Goal: Entertainment & Leisure: Consume media (video, audio)

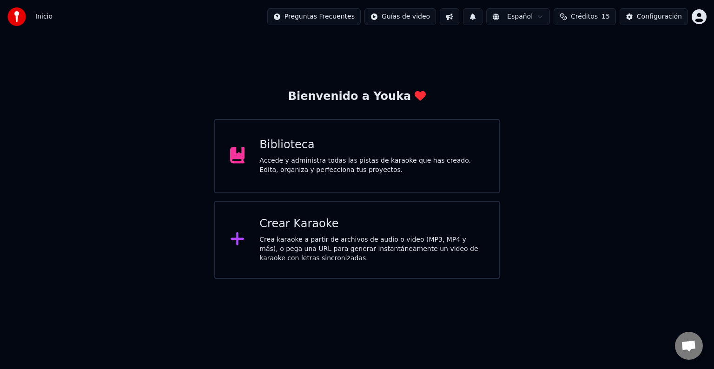
click at [327, 239] on div "Crea karaoke a partir de archivos de audio o video (MP3, MP4 y más), o pega una…" at bounding box center [371, 249] width 224 height 28
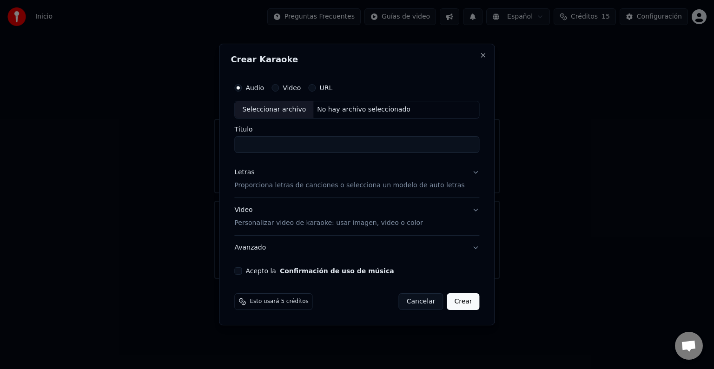
click at [288, 110] on div "Seleccionar archivo" at bounding box center [274, 109] width 79 height 17
type input "**********"
click at [324, 188] on p "Proporciona letras de canciones o selecciona un modelo de auto letras" at bounding box center [349, 185] width 230 height 9
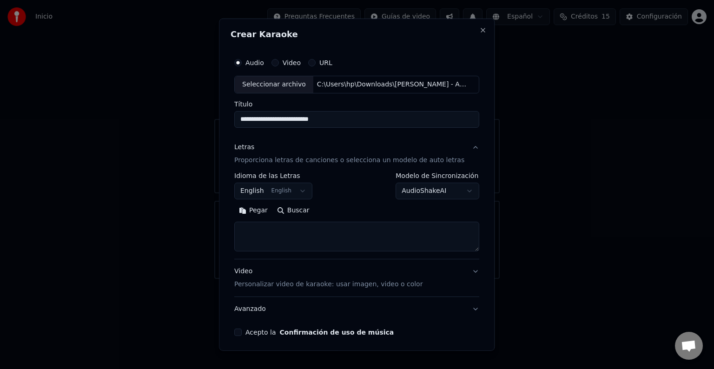
click at [300, 230] on textarea at bounding box center [356, 237] width 245 height 30
paste textarea "**********"
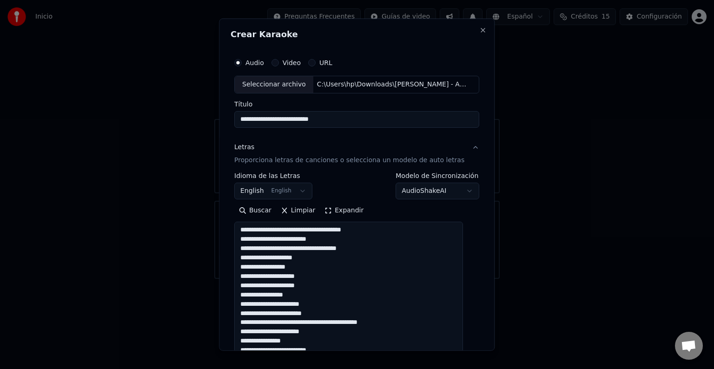
scroll to position [186, 0]
drag, startPoint x: 462, startPoint y: 248, endPoint x: 530, endPoint y: 384, distance: 152.1
click at [530, 279] on html "**********" at bounding box center [357, 139] width 714 height 279
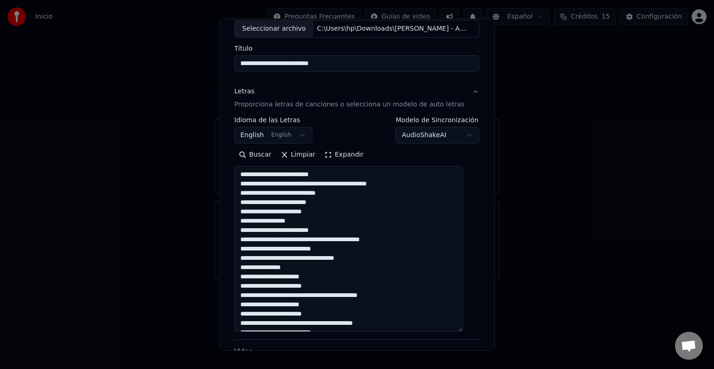
scroll to position [57, 0]
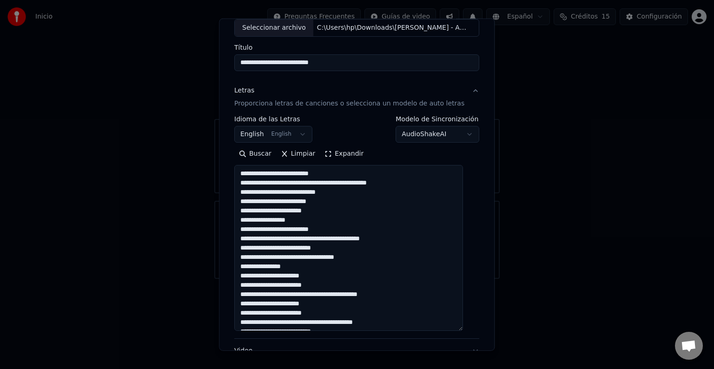
click at [311, 185] on textarea at bounding box center [348, 248] width 229 height 166
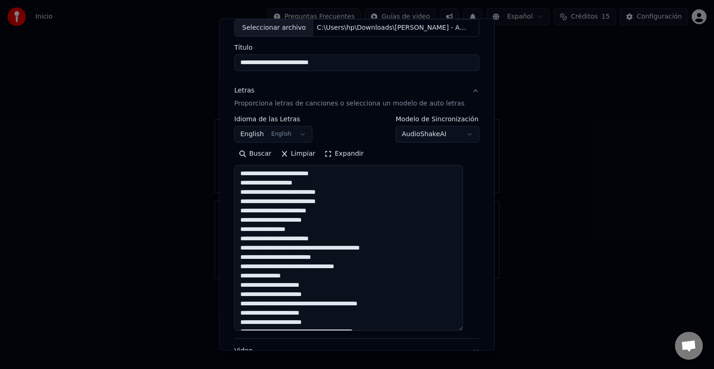
click at [302, 232] on textarea at bounding box center [348, 248] width 229 height 166
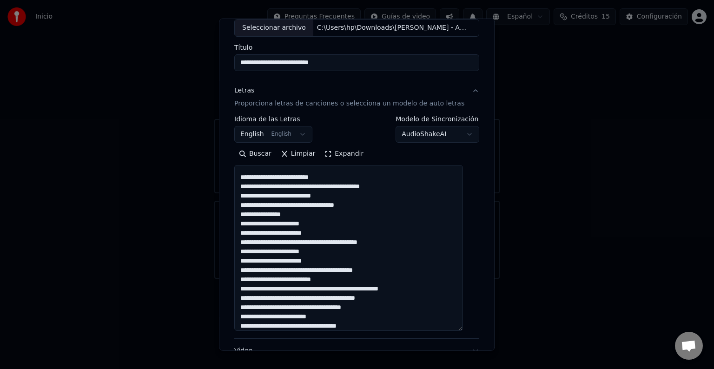
scroll to position [82, 0]
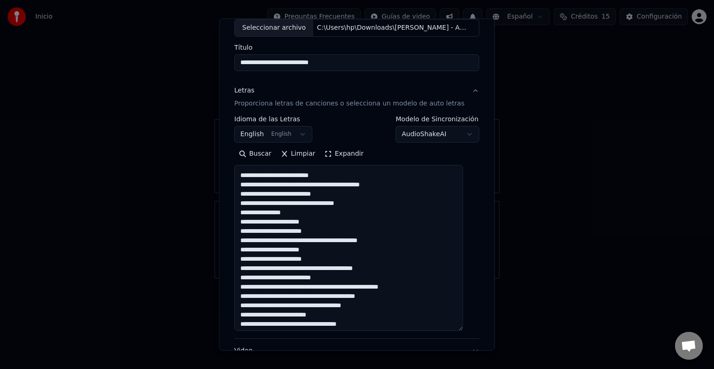
click at [309, 184] on textarea at bounding box center [348, 248] width 229 height 166
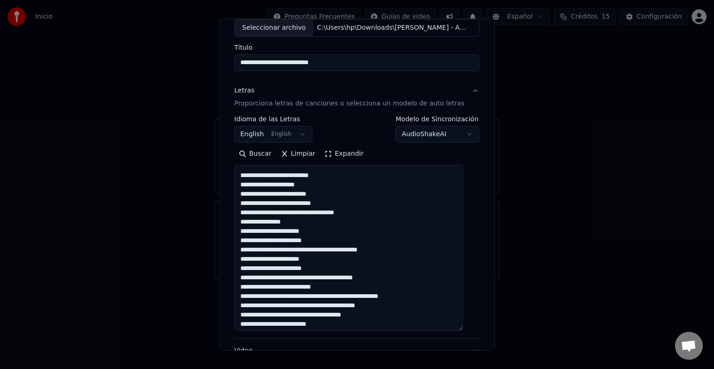
scroll to position [105, 0]
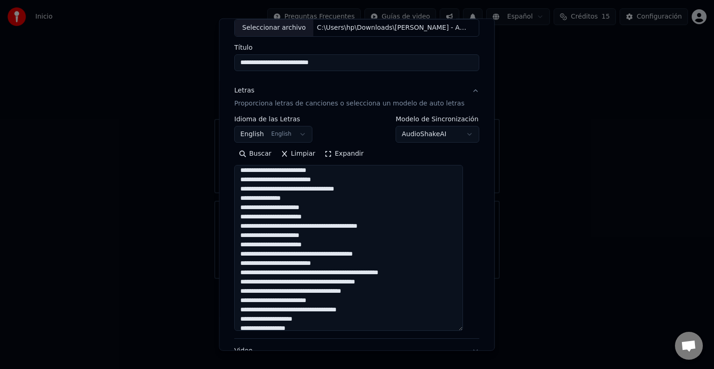
click at [305, 189] on textarea at bounding box center [348, 248] width 229 height 166
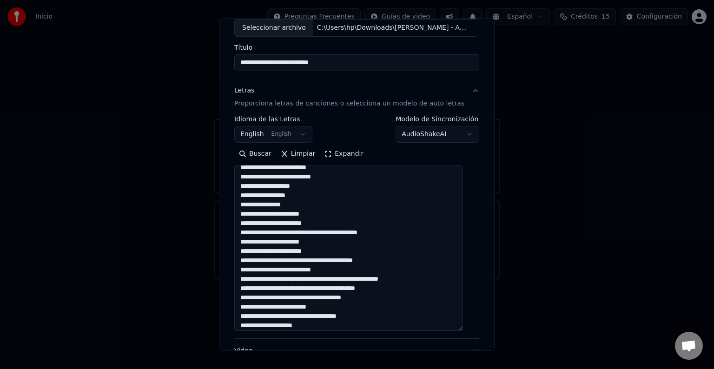
scroll to position [102, 0]
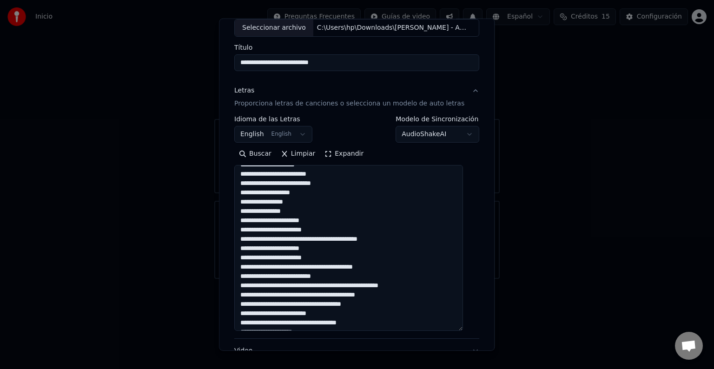
click at [301, 212] on textarea at bounding box center [348, 248] width 229 height 166
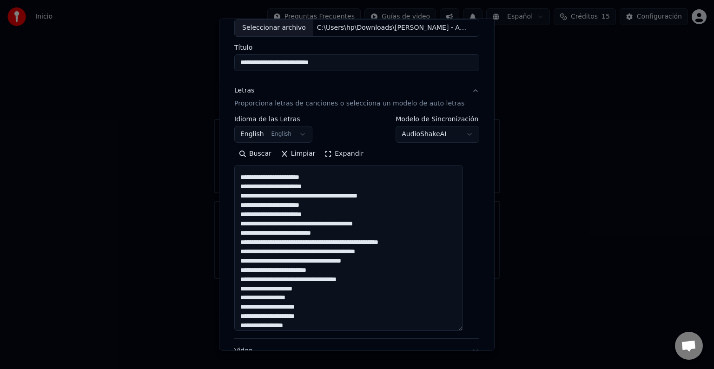
scroll to position [158, 0]
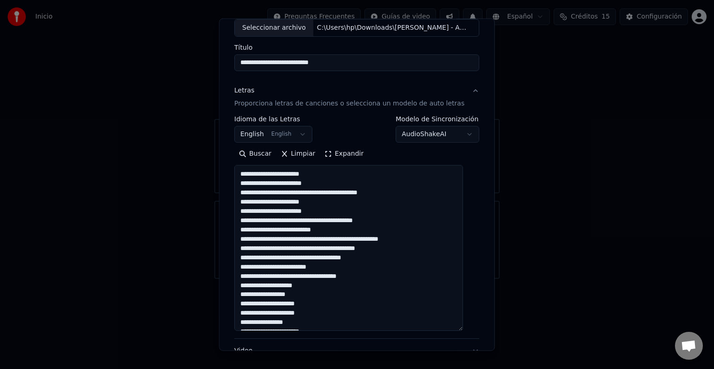
click at [312, 193] on textarea at bounding box center [348, 248] width 229 height 166
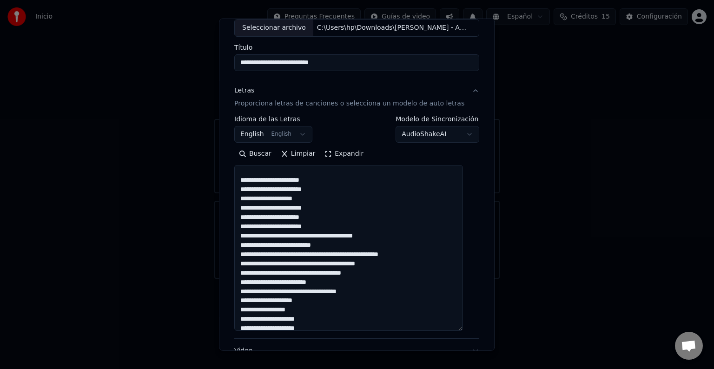
scroll to position [151, 0]
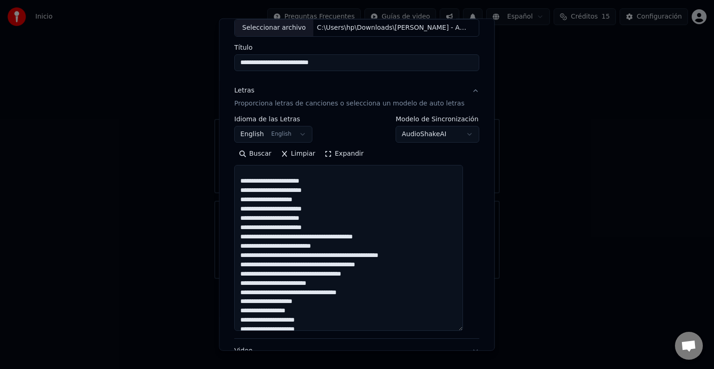
click at [326, 210] on textarea at bounding box center [348, 248] width 229 height 166
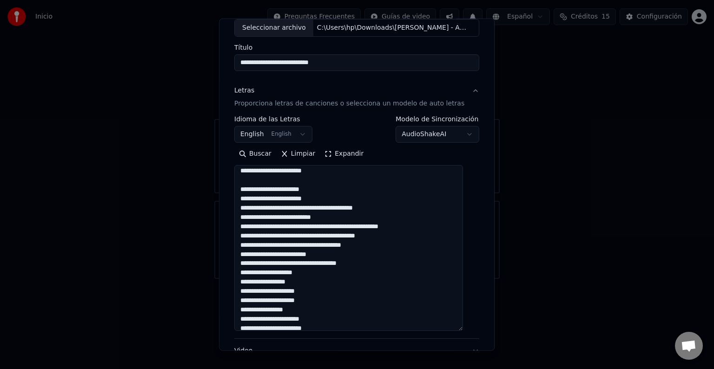
scroll to position [189, 0]
click at [301, 207] on textarea at bounding box center [348, 248] width 229 height 166
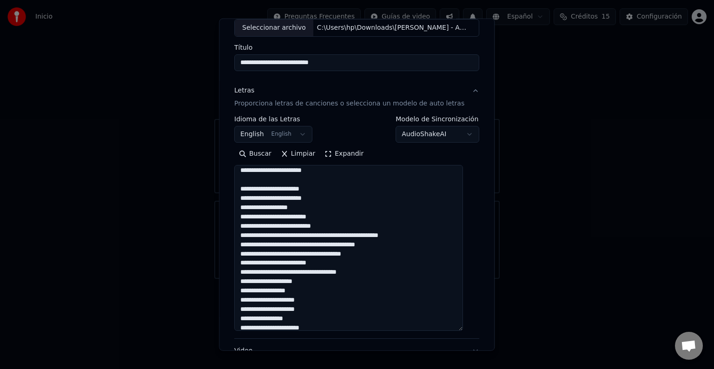
click at [340, 218] on textarea at bounding box center [348, 248] width 229 height 166
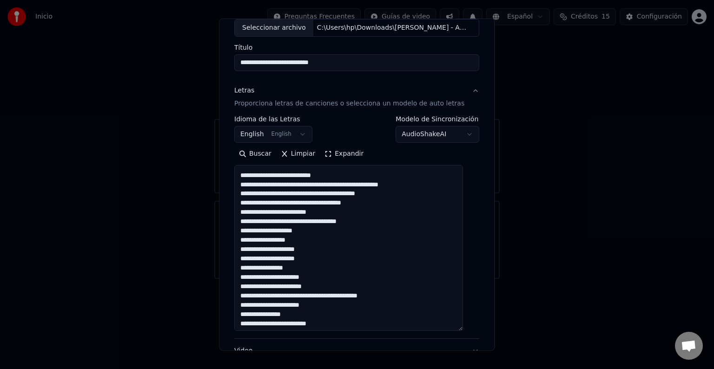
scroll to position [259, 0]
click at [307, 183] on textarea at bounding box center [348, 248] width 229 height 166
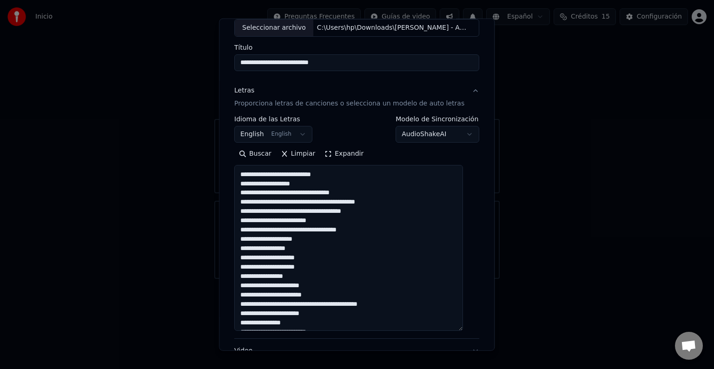
scroll to position [282, 0]
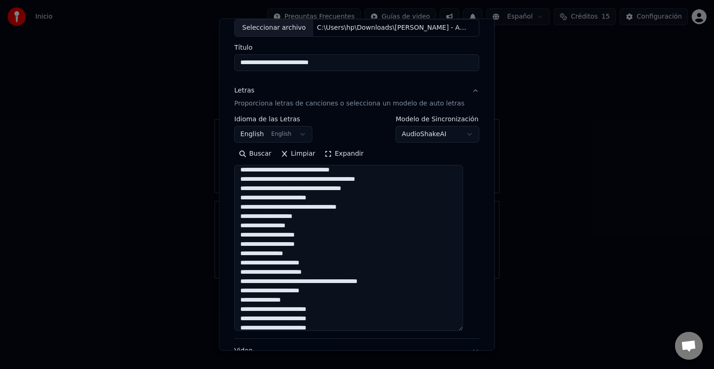
click at [331, 179] on textarea at bounding box center [348, 248] width 229 height 166
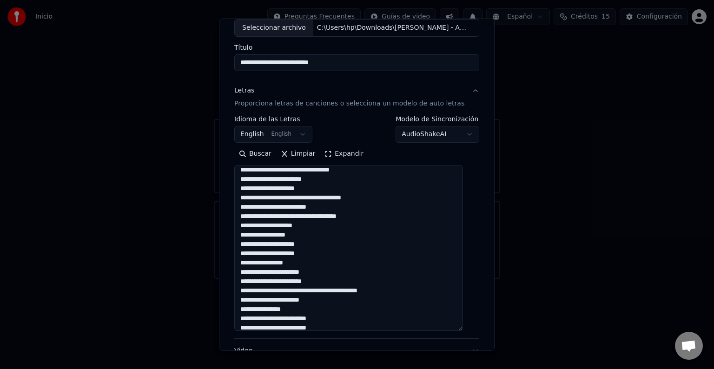
scroll to position [301, 0]
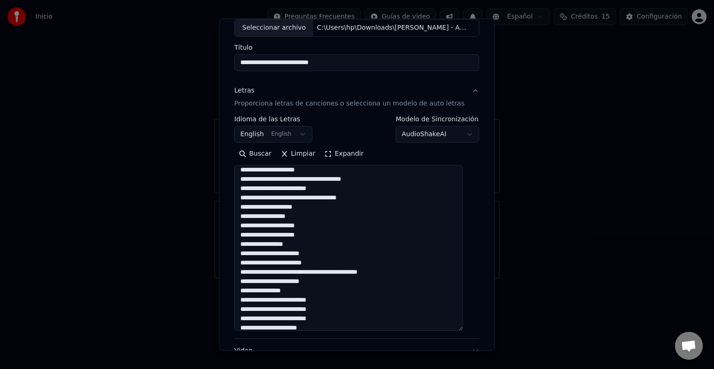
click at [305, 177] on textarea at bounding box center [348, 248] width 229 height 166
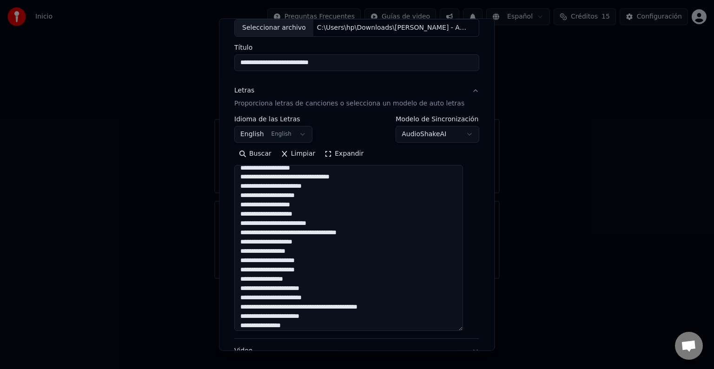
scroll to position [268, 0]
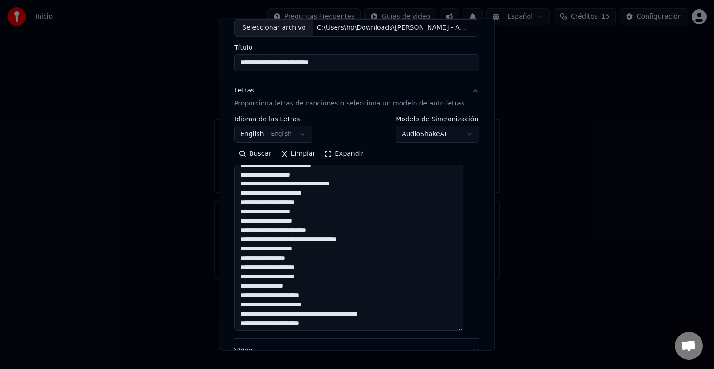
click at [315, 221] on textarea at bounding box center [348, 248] width 229 height 166
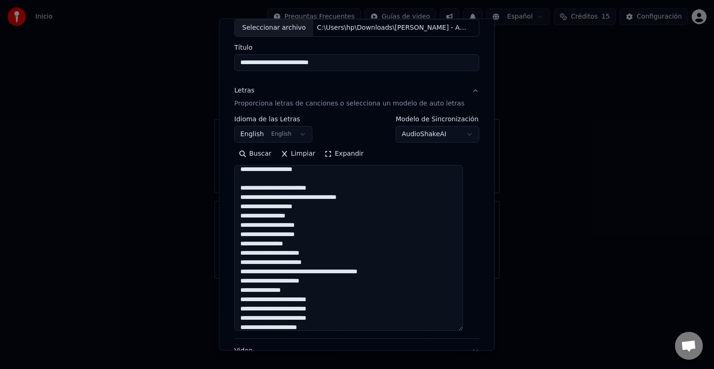
scroll to position [325, 0]
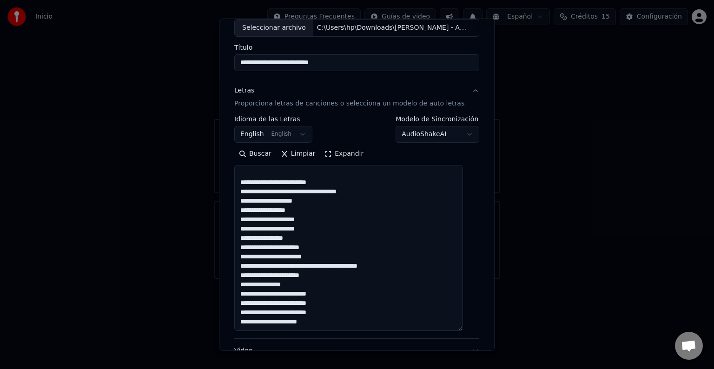
click at [310, 193] on textarea at bounding box center [348, 248] width 229 height 166
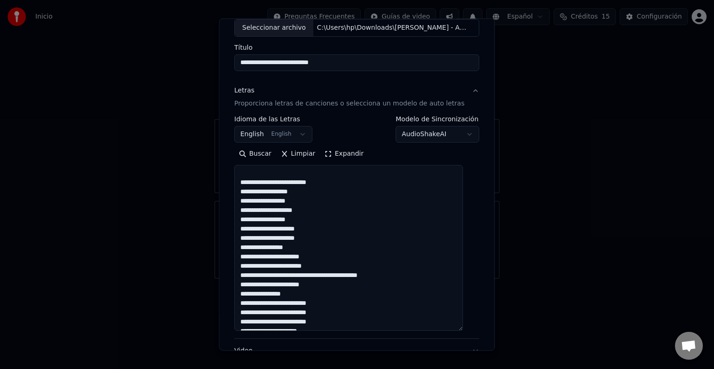
click at [287, 210] on textarea at bounding box center [348, 248] width 229 height 166
click at [269, 221] on textarea at bounding box center [348, 248] width 229 height 166
click at [338, 221] on textarea at bounding box center [348, 248] width 229 height 166
click at [310, 243] on textarea at bounding box center [348, 248] width 229 height 166
click at [269, 222] on textarea at bounding box center [348, 248] width 229 height 166
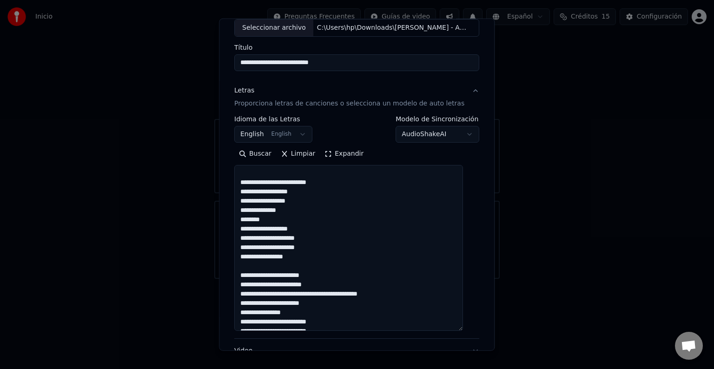
scroll to position [353, 0]
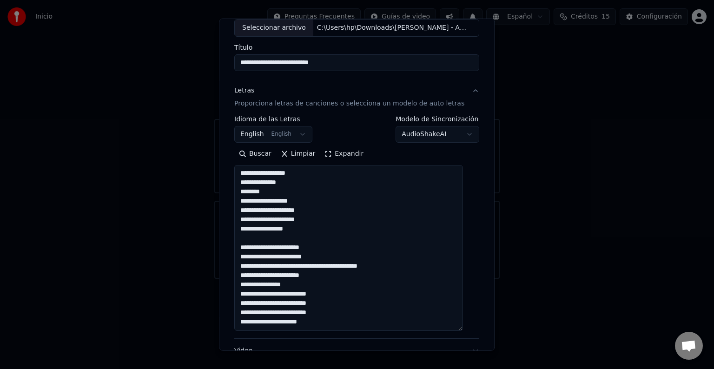
click at [311, 268] on textarea at bounding box center [348, 248] width 229 height 166
click at [296, 259] on textarea at bounding box center [348, 248] width 229 height 166
click at [324, 267] on textarea at bounding box center [348, 248] width 229 height 166
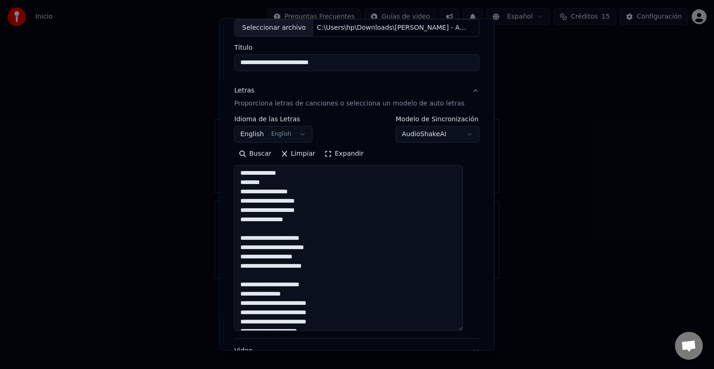
scroll to position [372, 0]
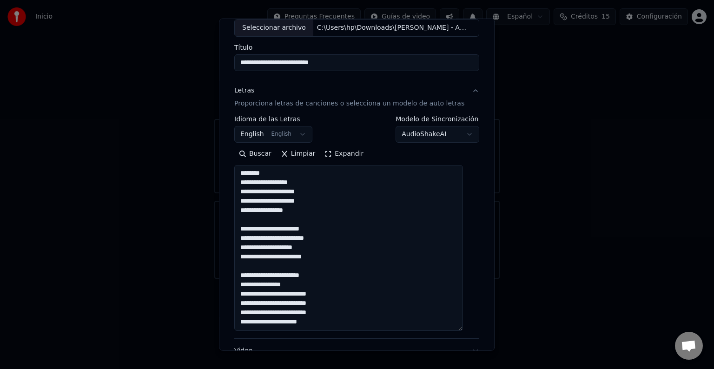
click at [295, 323] on textarea at bounding box center [348, 248] width 229 height 166
click at [301, 314] on textarea at bounding box center [348, 248] width 229 height 166
click at [300, 304] on textarea at bounding box center [348, 248] width 229 height 166
click at [428, 267] on textarea at bounding box center [348, 248] width 229 height 166
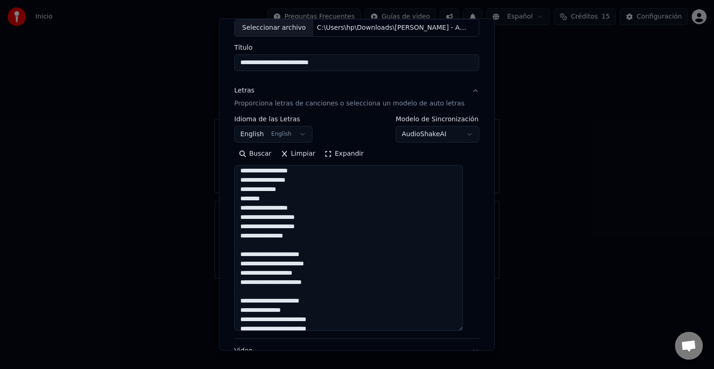
scroll to position [349, 0]
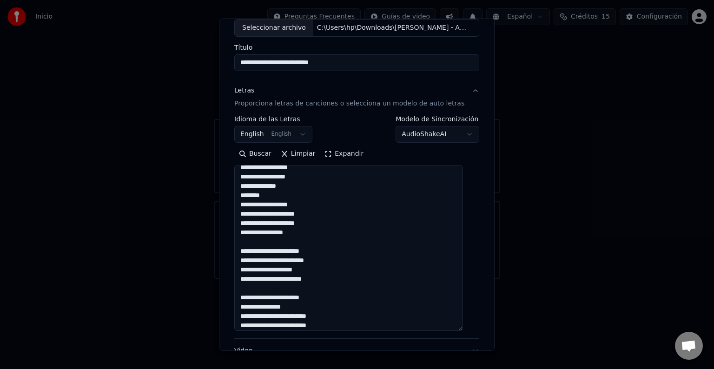
click at [298, 261] on textarea at bounding box center [348, 248] width 229 height 166
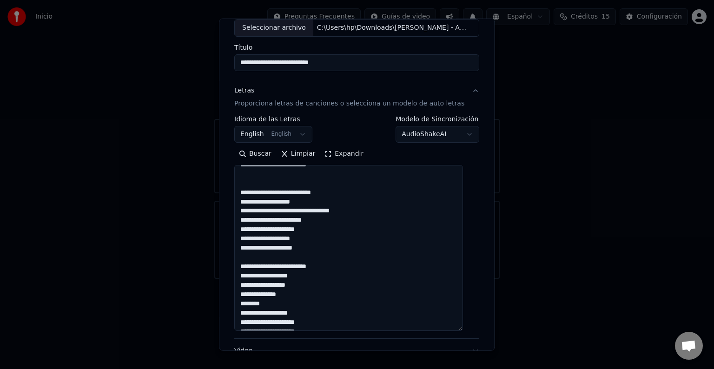
scroll to position [238, 0]
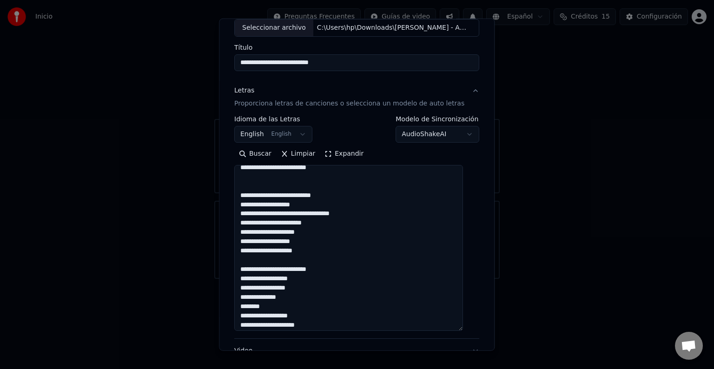
click at [309, 214] on textarea at bounding box center [348, 248] width 229 height 166
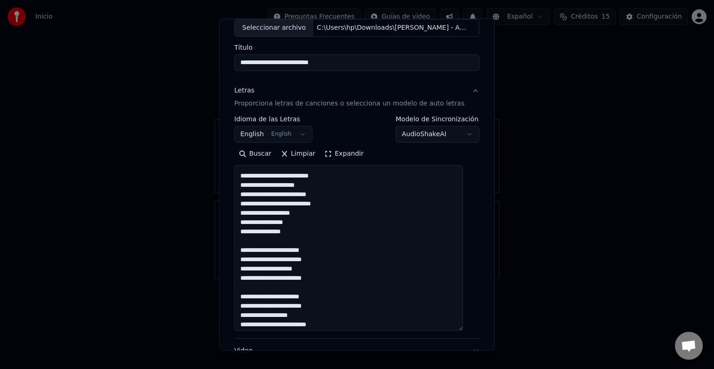
scroll to position [0, 0]
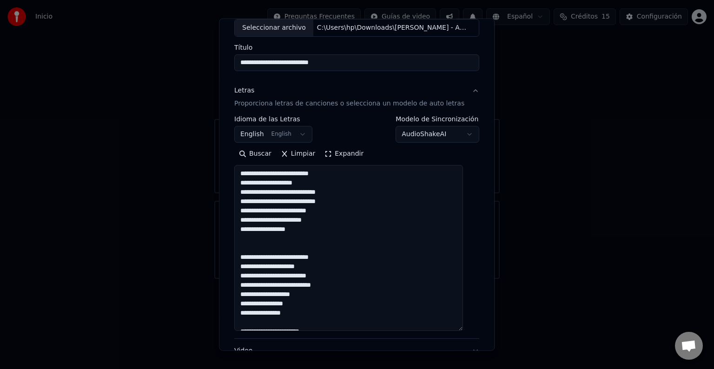
type textarea "**********"
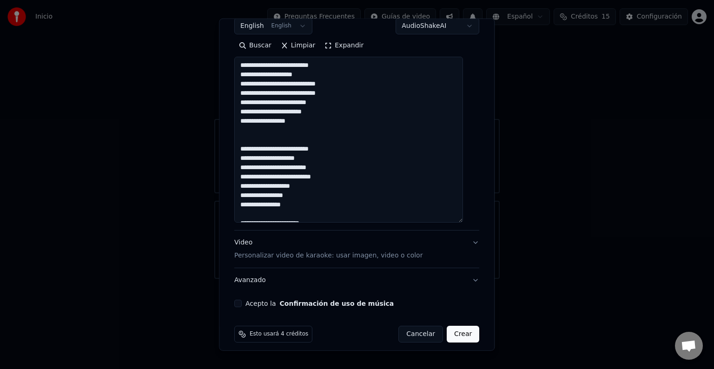
scroll to position [171, 0]
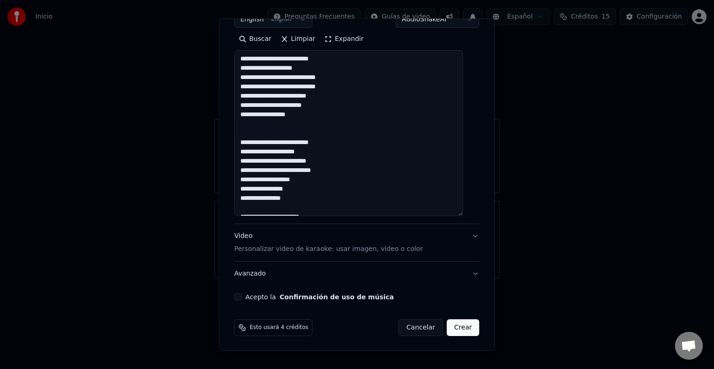
click at [242, 296] on button "Acepto la Confirmación de uso de música" at bounding box center [237, 296] width 7 height 7
click at [387, 250] on p "Personalizar video de karaoke: usar imagen, video o color" at bounding box center [328, 248] width 188 height 9
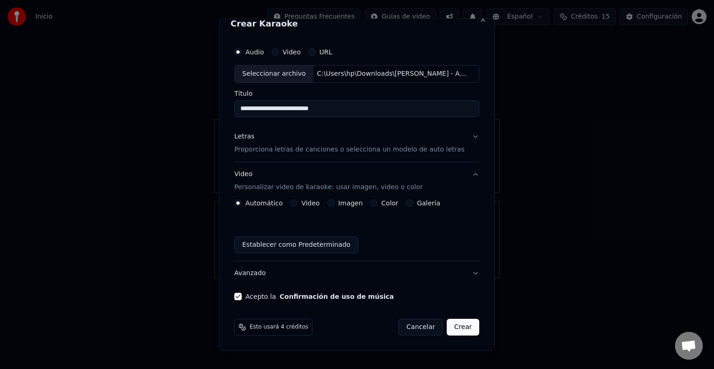
scroll to position [10, 0]
click at [421, 206] on label "Galería" at bounding box center [428, 203] width 23 height 7
click at [413, 206] on button "Galería" at bounding box center [409, 203] width 7 height 7
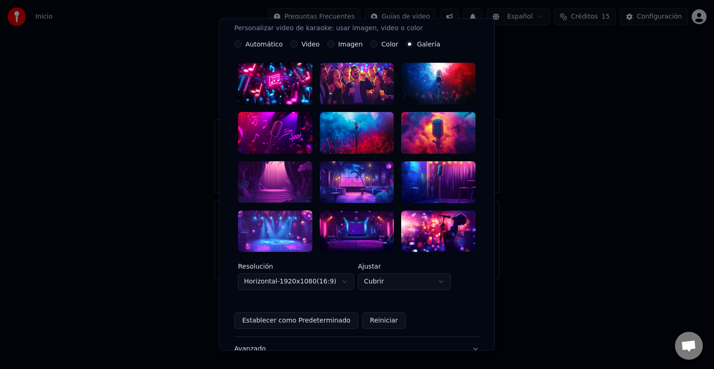
scroll to position [178, 0]
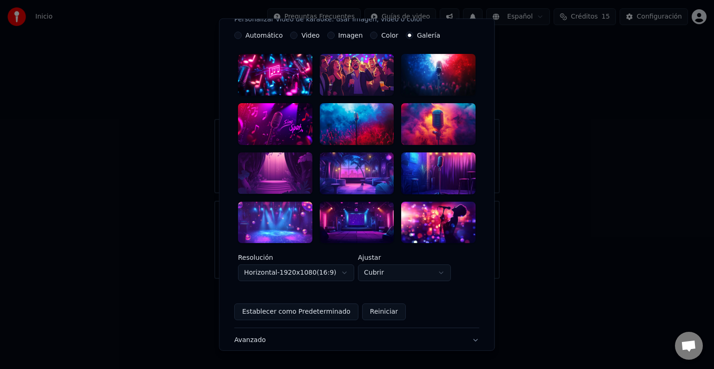
click at [440, 221] on div at bounding box center [438, 222] width 74 height 42
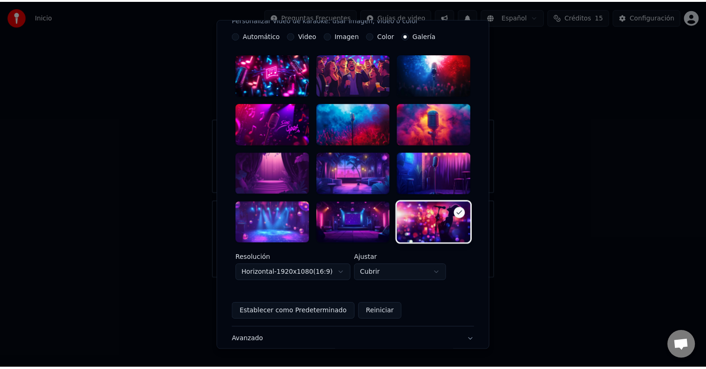
scroll to position [233, 0]
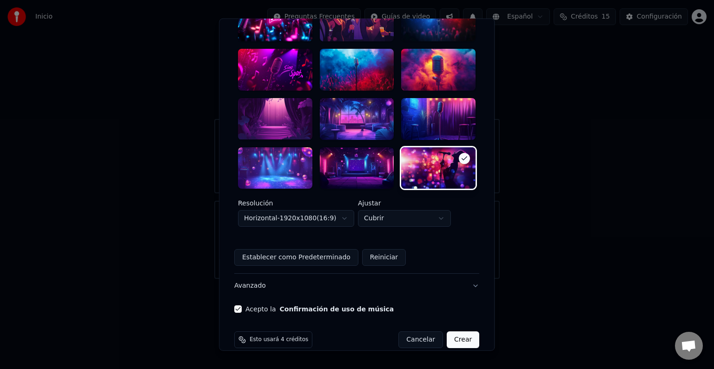
click at [456, 331] on button "Crear" at bounding box center [463, 339] width 33 height 17
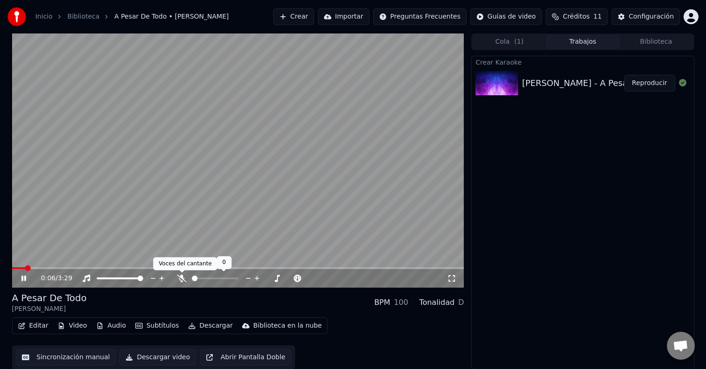
click at [183, 277] on icon at bounding box center [181, 278] width 9 height 7
click at [13, 266] on video at bounding box center [238, 160] width 452 height 254
click at [21, 277] on icon at bounding box center [24, 278] width 6 height 7
click at [14, 267] on video at bounding box center [238, 160] width 452 height 254
click at [13, 268] on span at bounding box center [13, 268] width 2 height 2
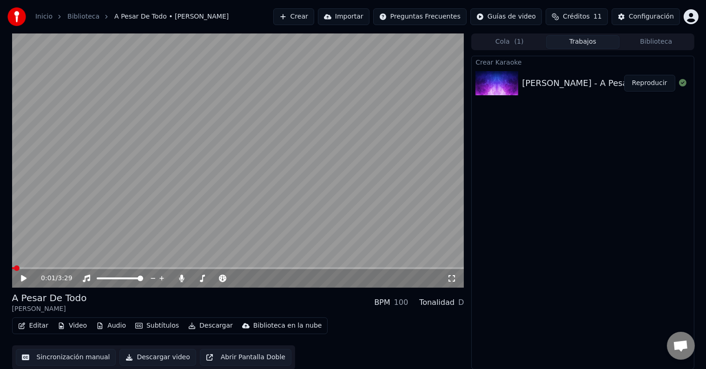
click at [22, 278] on icon at bounding box center [24, 278] width 6 height 7
click at [22, 279] on icon at bounding box center [23, 279] width 5 height 6
click at [20, 279] on icon at bounding box center [31, 278] width 22 height 7
click at [21, 279] on icon at bounding box center [31, 278] width 22 height 7
click at [24, 277] on icon at bounding box center [24, 278] width 6 height 7
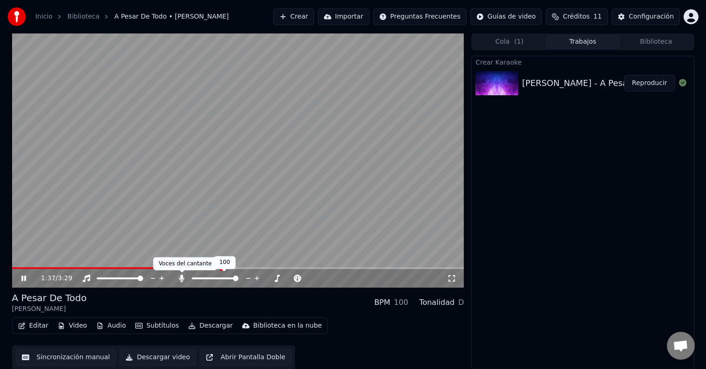
click at [178, 280] on icon at bounding box center [181, 278] width 9 height 7
click at [180, 280] on icon at bounding box center [181, 278] width 9 height 7
click at [28, 276] on icon at bounding box center [31, 278] width 22 height 7
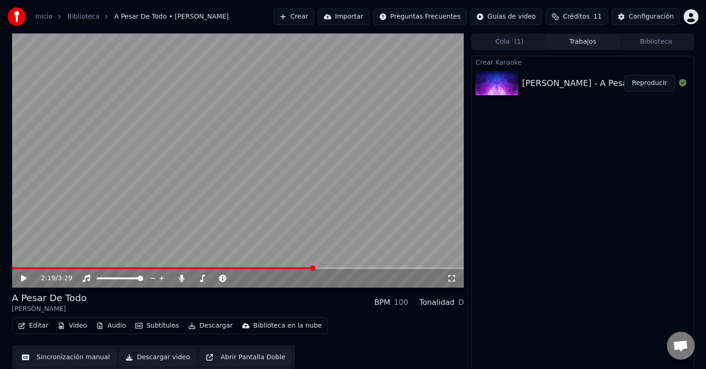
click at [273, 268] on span at bounding box center [163, 268] width 302 height 2
click at [260, 174] on video at bounding box center [238, 160] width 452 height 254
click at [405, 197] on video at bounding box center [238, 160] width 452 height 254
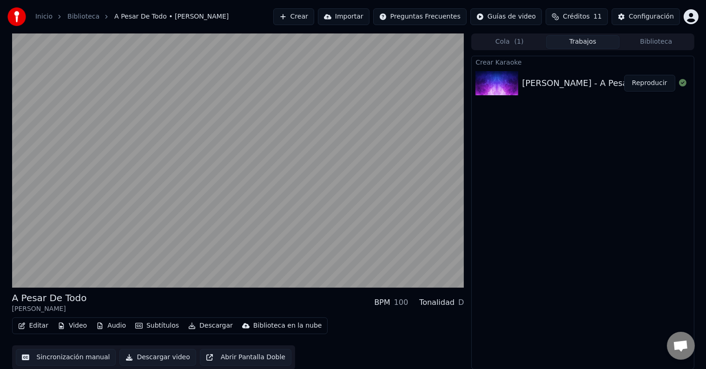
click at [405, 197] on video at bounding box center [238, 160] width 452 height 254
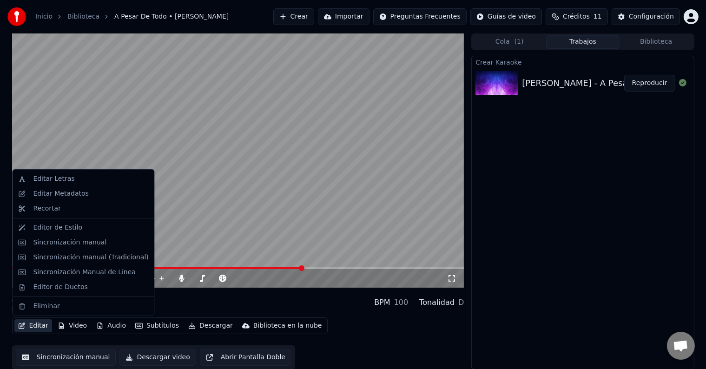
click at [46, 325] on button "Editar" at bounding box center [33, 325] width 38 height 13
click at [62, 241] on div "Sincronización manual" at bounding box center [69, 242] width 73 height 9
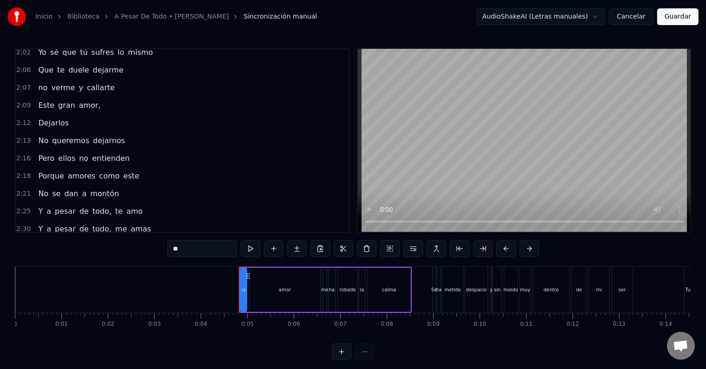
scroll to position [538, 0]
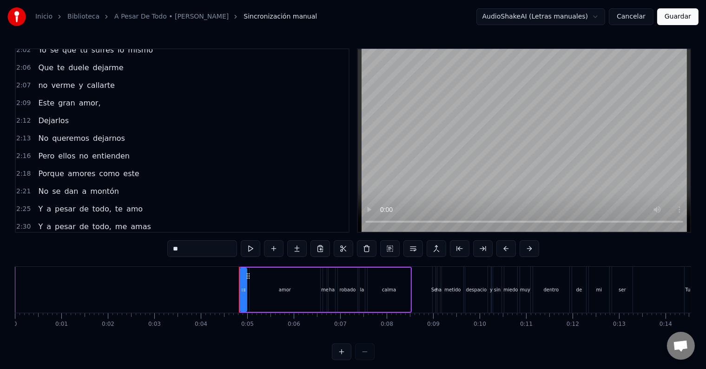
click at [45, 115] on span "Dejarlos" at bounding box center [53, 120] width 33 height 11
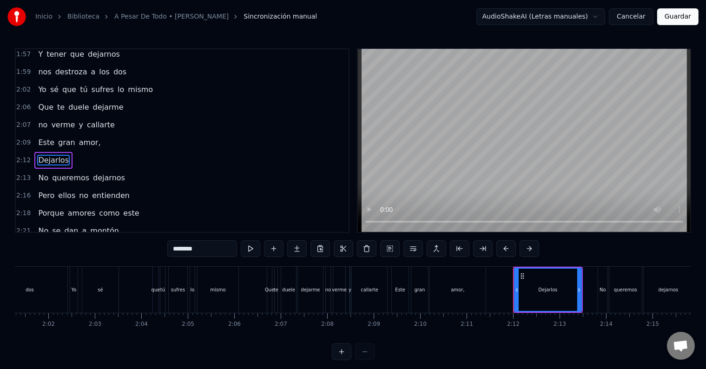
scroll to position [0, 6087]
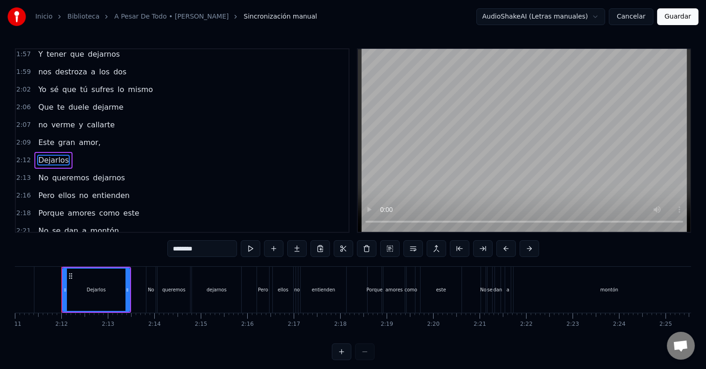
click at [205, 246] on input "********" at bounding box center [202, 248] width 70 height 17
type input "********"
click at [670, 18] on button "Guardar" at bounding box center [677, 16] width 41 height 17
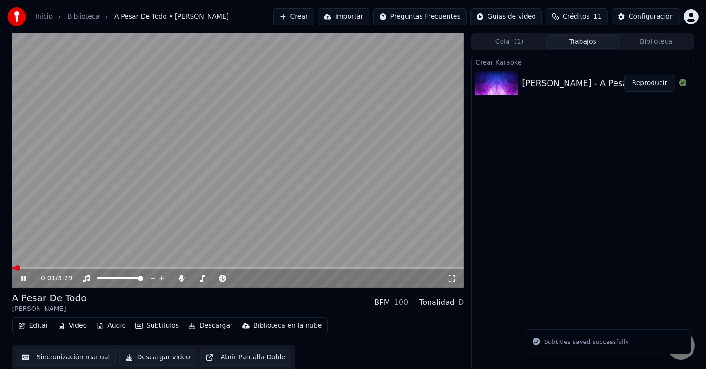
click at [289, 268] on span at bounding box center [238, 268] width 452 height 2
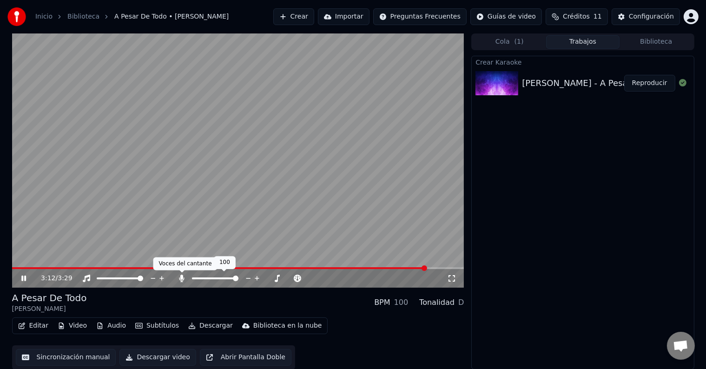
click at [182, 280] on icon at bounding box center [181, 278] width 9 height 7
click at [407, 268] on span at bounding box center [209, 268] width 395 height 2
click at [25, 277] on icon at bounding box center [23, 279] width 5 height 6
click at [25, 277] on icon at bounding box center [24, 278] width 6 height 7
click at [25, 277] on icon at bounding box center [23, 279] width 5 height 6
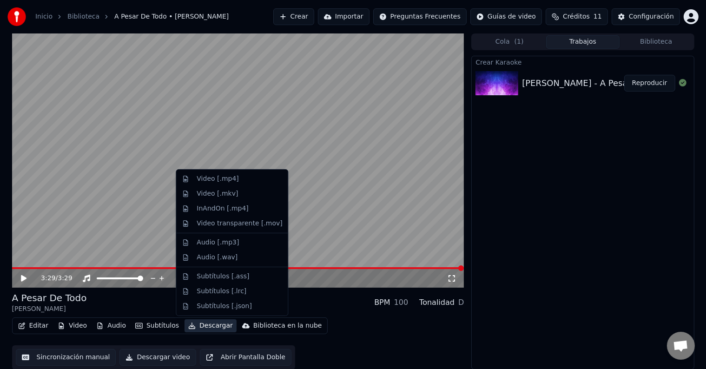
click at [210, 328] on button "Descargar" at bounding box center [210, 325] width 52 height 13
click at [230, 180] on div "Video [.mp4]" at bounding box center [218, 178] width 42 height 9
